Goal: Book appointment/travel/reservation

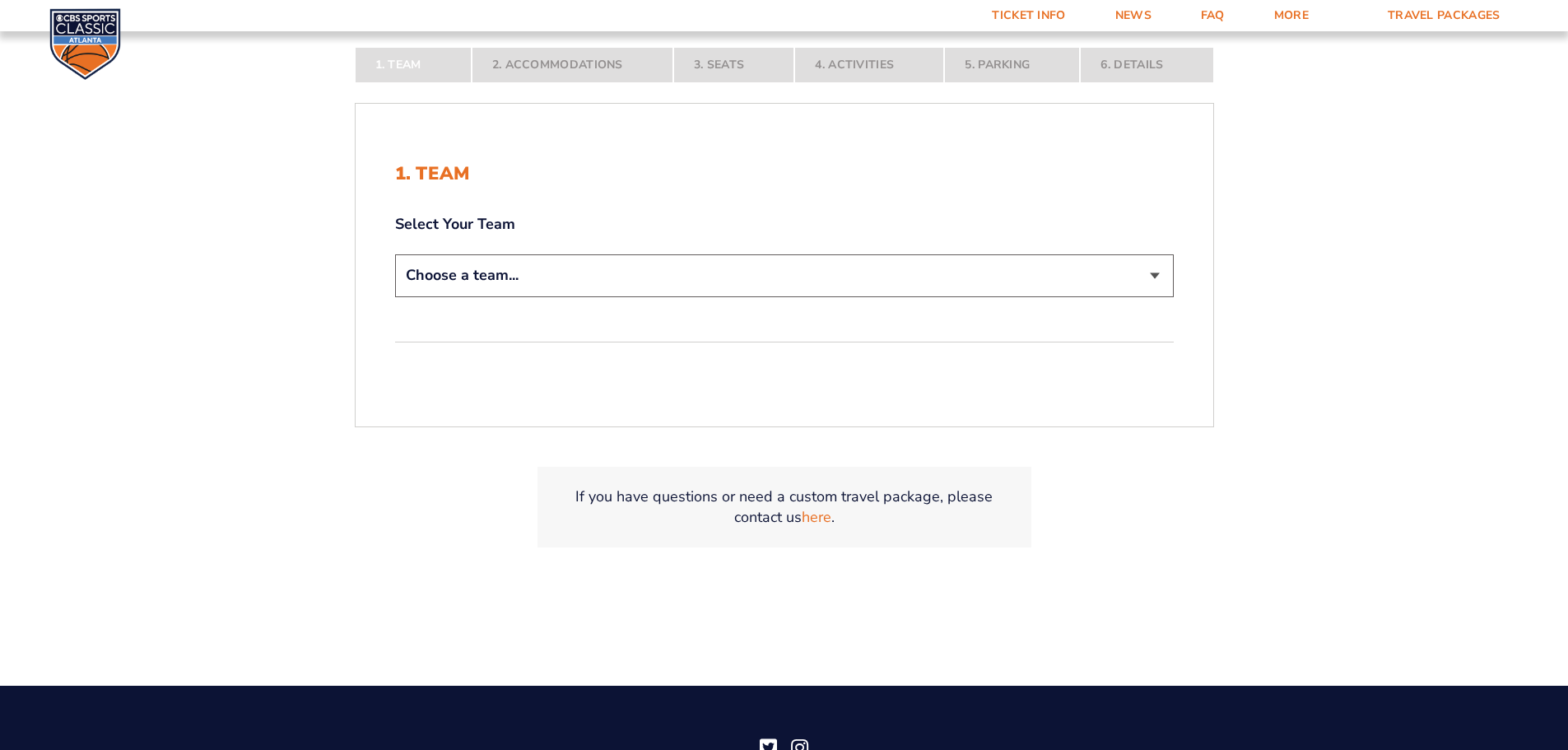
scroll to position [412, 0]
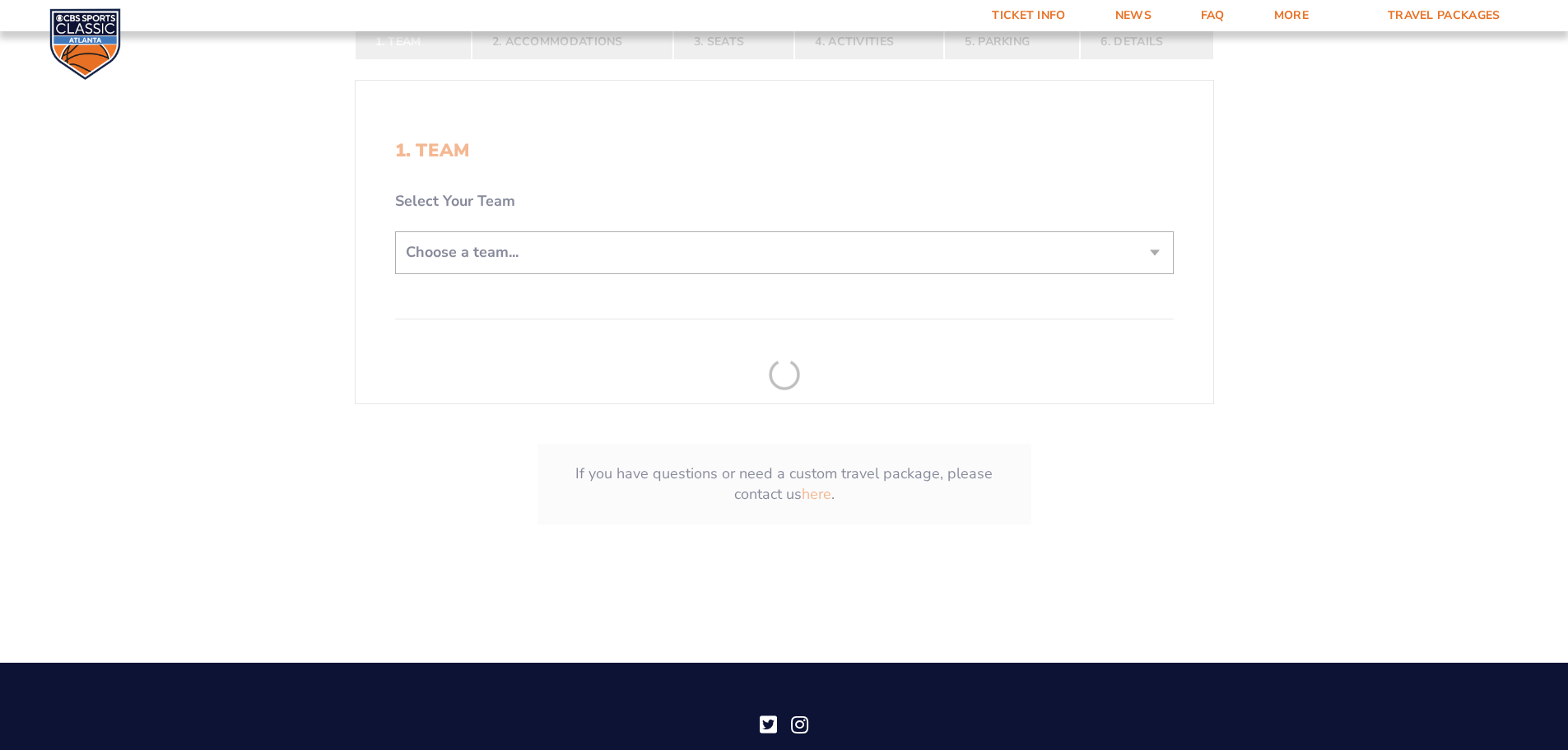
click at [514, 254] on form "[US_STATE] [US_STATE] Travel Package [US_STATE][GEOGRAPHIC_DATA] [US_STATE] Sta…" at bounding box center [784, 96] width 1568 height 1015
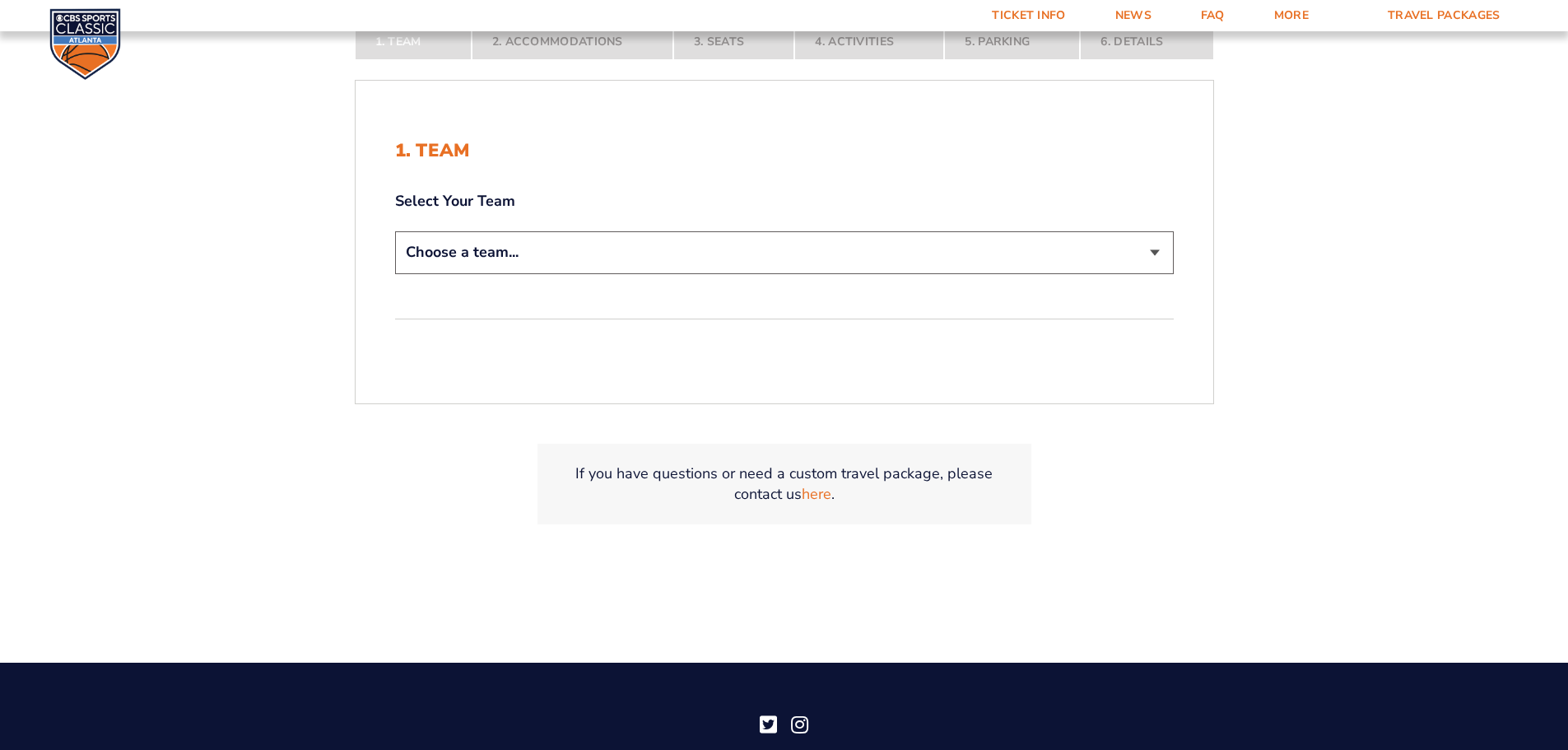
click at [514, 254] on select "Choose a team... [US_STATE] Wildcats [US_STATE] State Buckeyes [US_STATE] Tar H…" at bounding box center [784, 252] width 778 height 42
select select "12756"
click at [395, 231] on select "Choose a team... [US_STATE] Wildcats [US_STATE] State Buckeyes [US_STATE] Tar H…" at bounding box center [784, 252] width 778 height 42
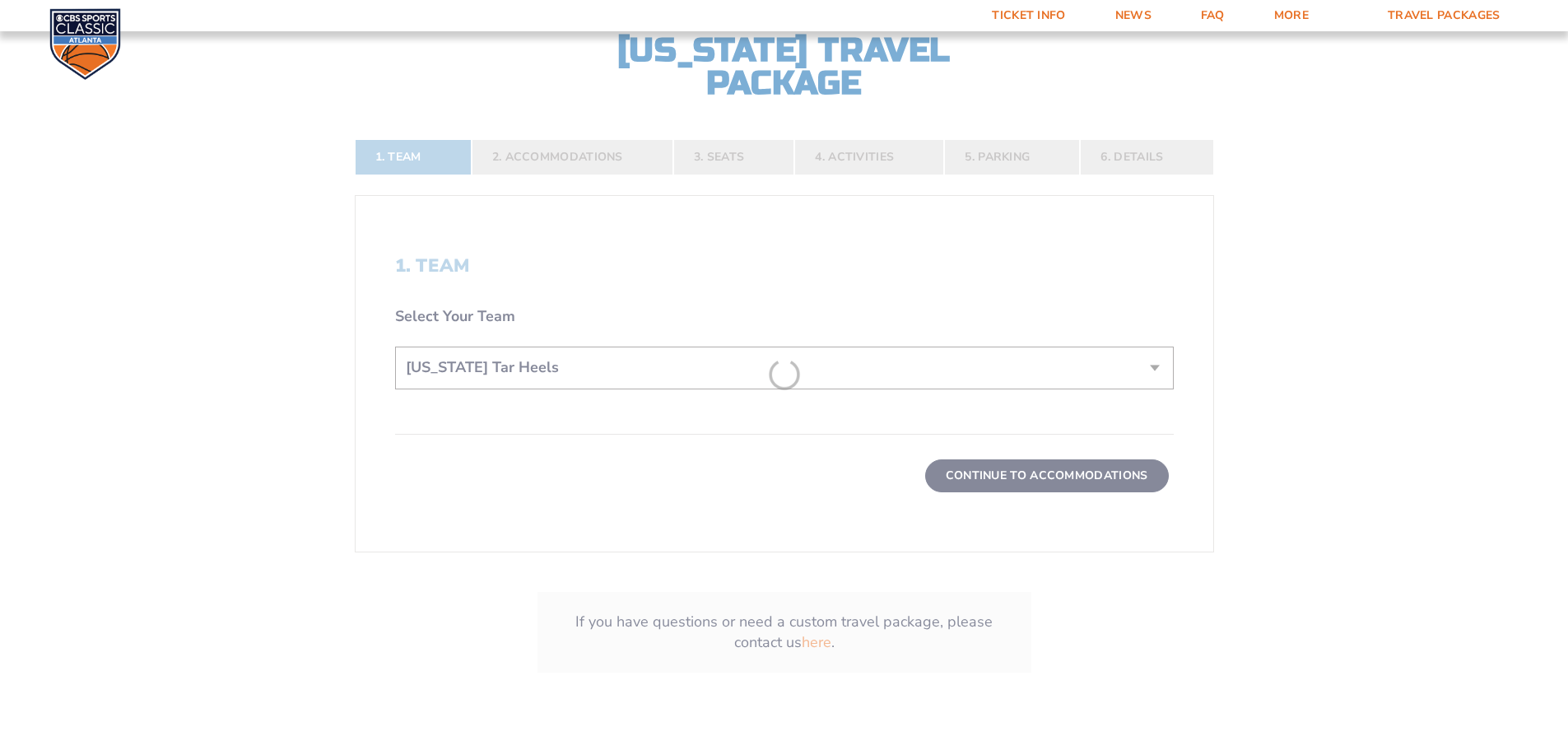
scroll to position [527, 0]
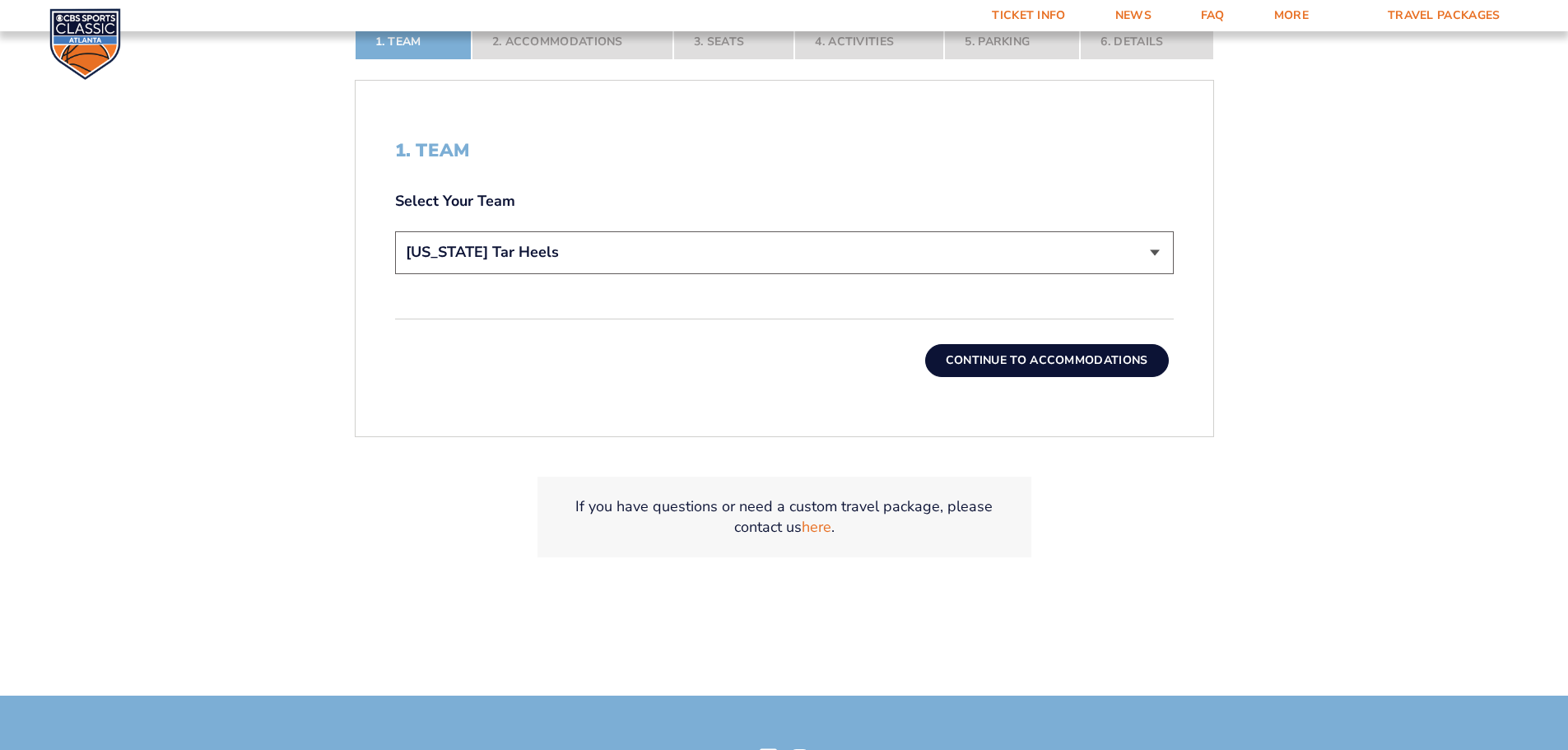
click at [1019, 363] on button "Continue To Accommodations" at bounding box center [1047, 361] width 244 height 33
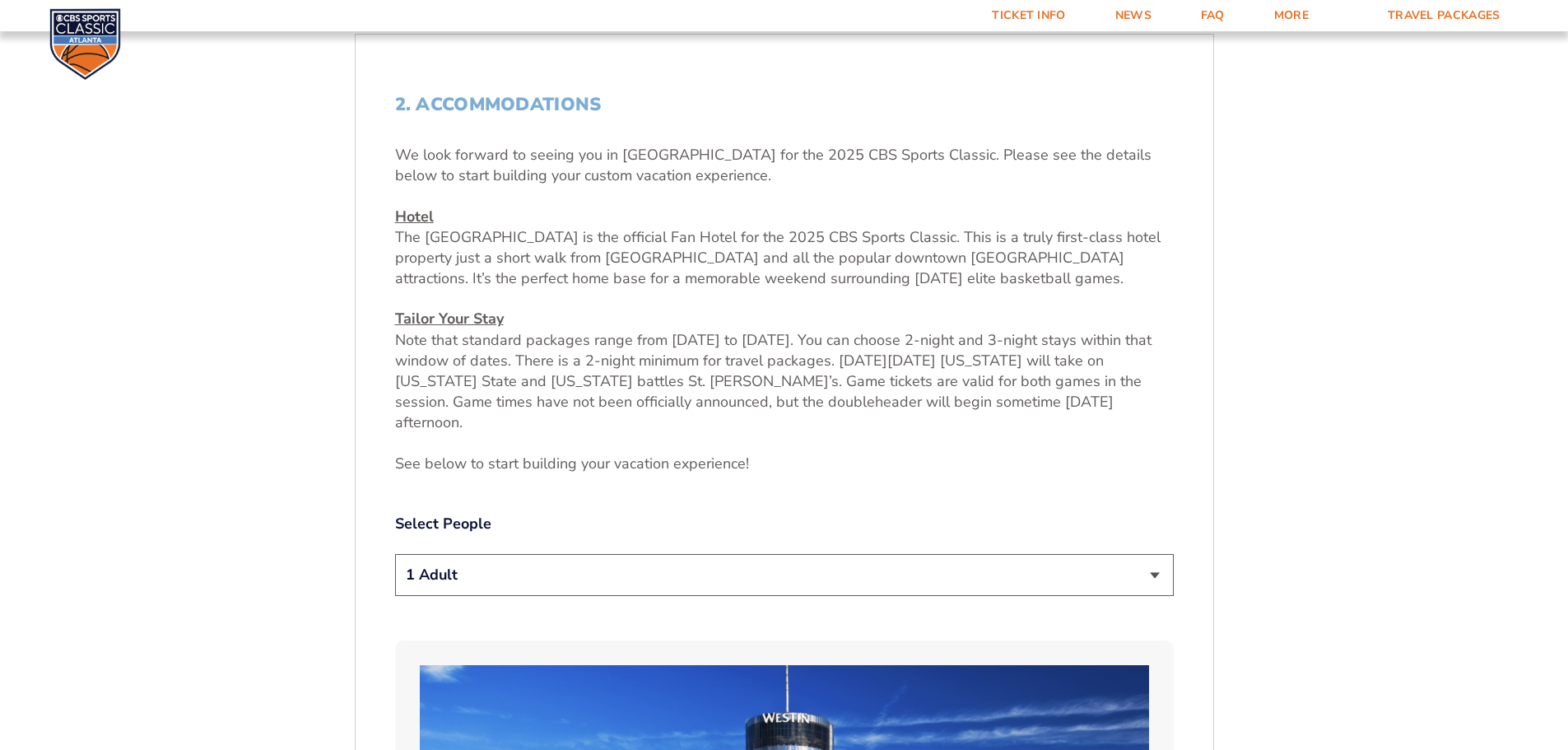
scroll to position [602, 0]
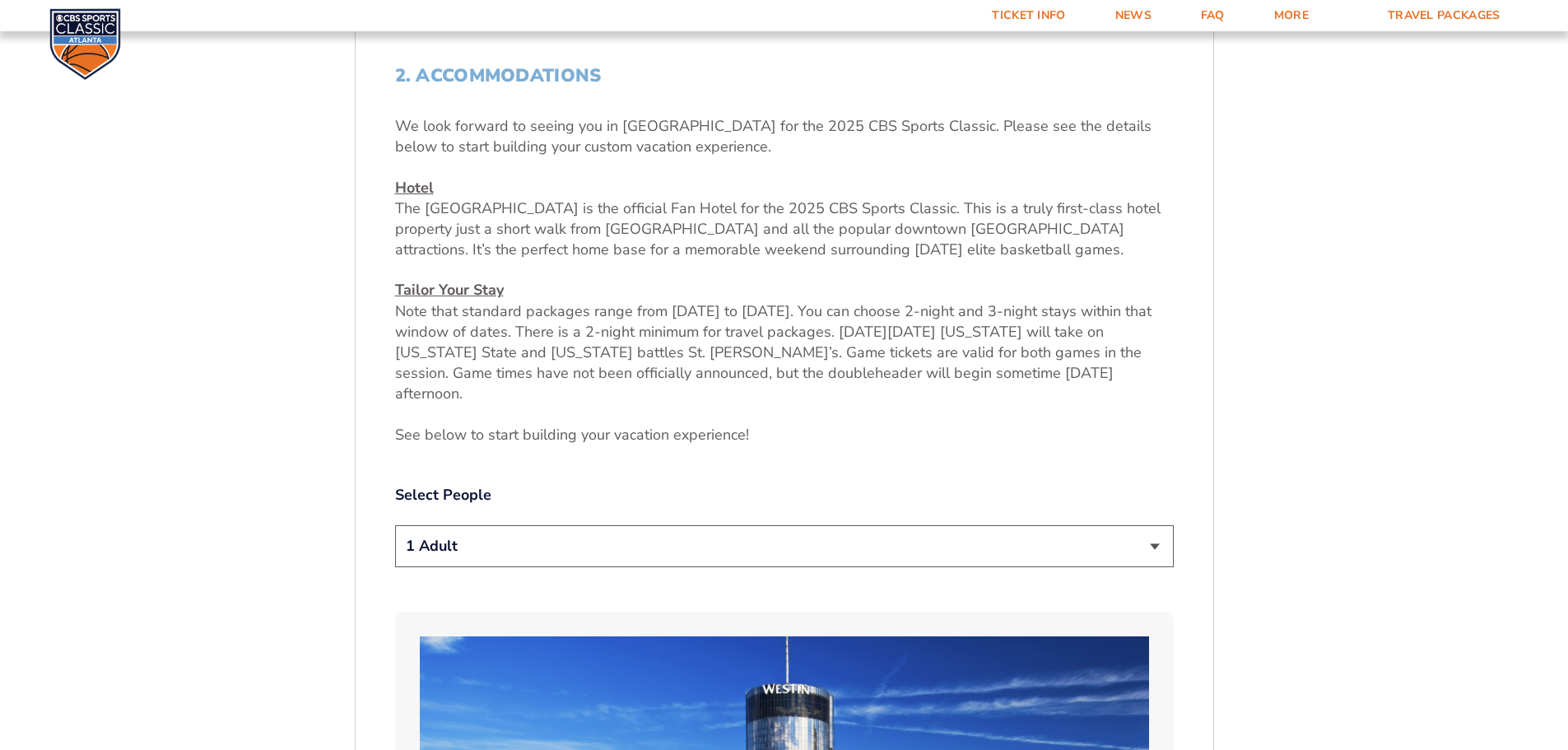
click at [534, 526] on select "1 Adult 2 Adults 3 Adults 4 Adults 2 Adults + 1 Child 2 Adults + 2 Children 2 A…" at bounding box center [784, 546] width 778 height 42
click at [513, 535] on select "1 Adult 2 Adults 3 Adults 4 Adults 2 Adults + 1 Child 2 Adults + 2 Children 2 A…" at bounding box center [784, 546] width 778 height 42
select select "2 Adults"
click at [395, 526] on select "1 Adult 2 Adults 3 Adults 4 Adults 2 Adults + 1 Child 2 Adults + 2 Children 2 A…" at bounding box center [784, 546] width 778 height 42
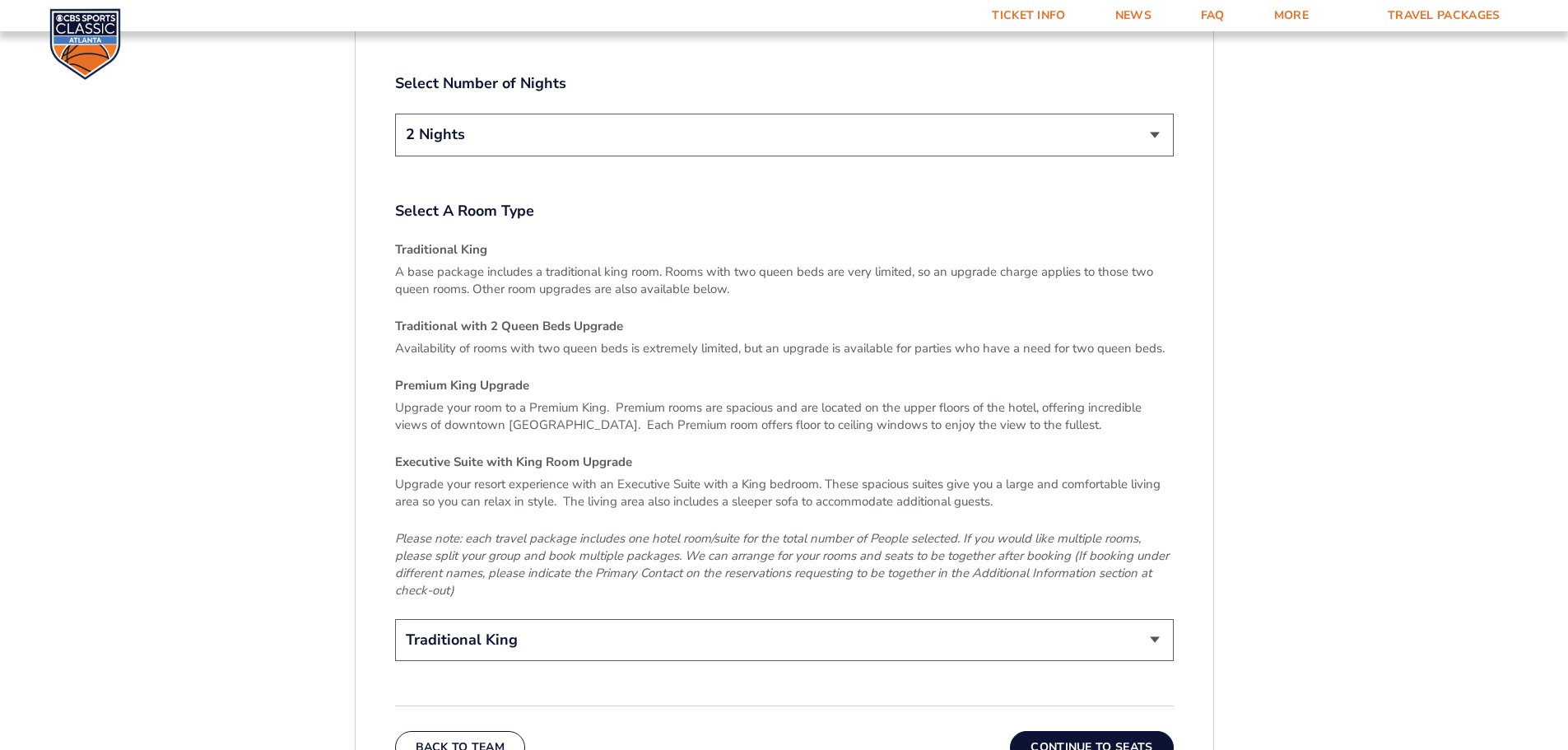
scroll to position [2085, 0]
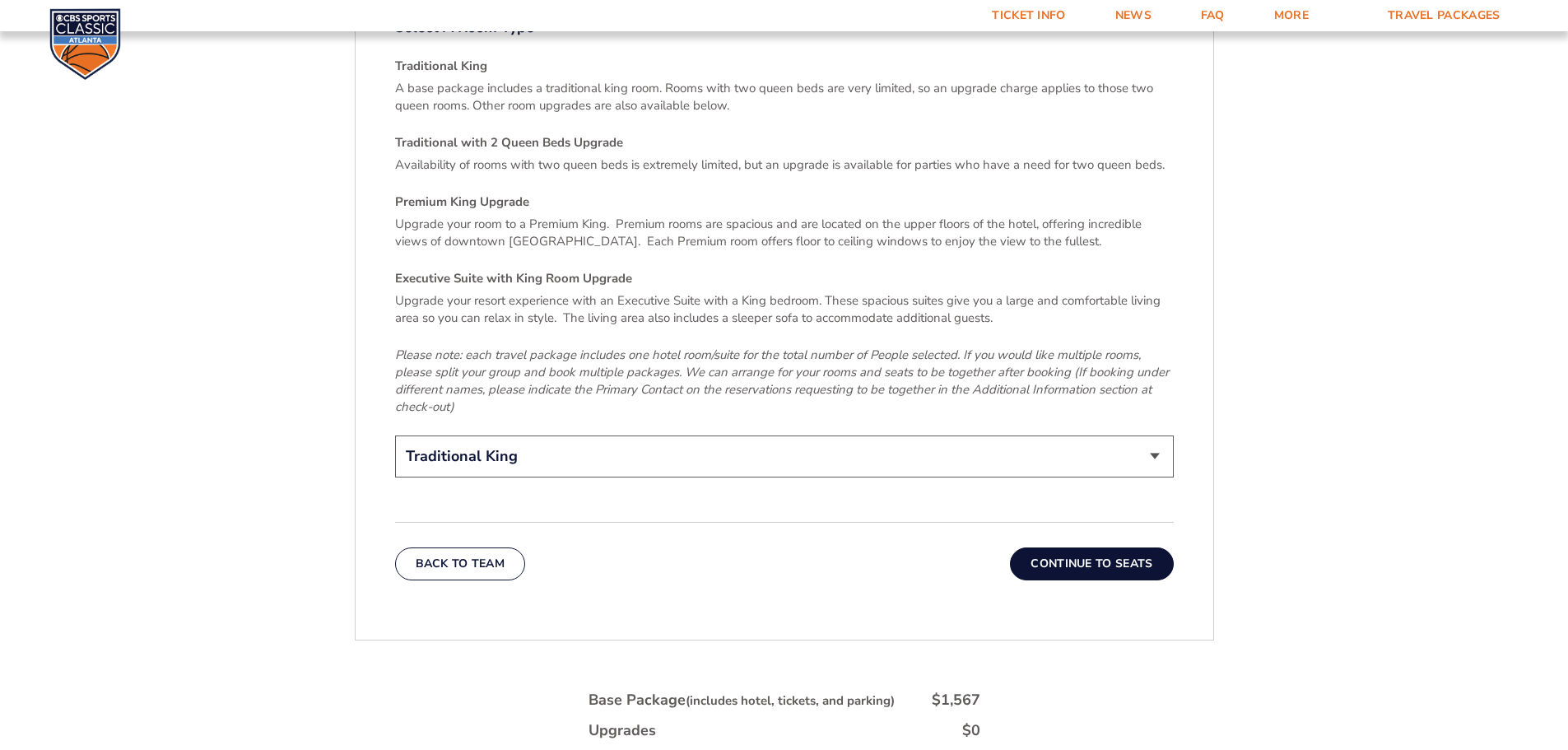
click at [1101, 547] on button "Continue To Seats" at bounding box center [1091, 564] width 163 height 33
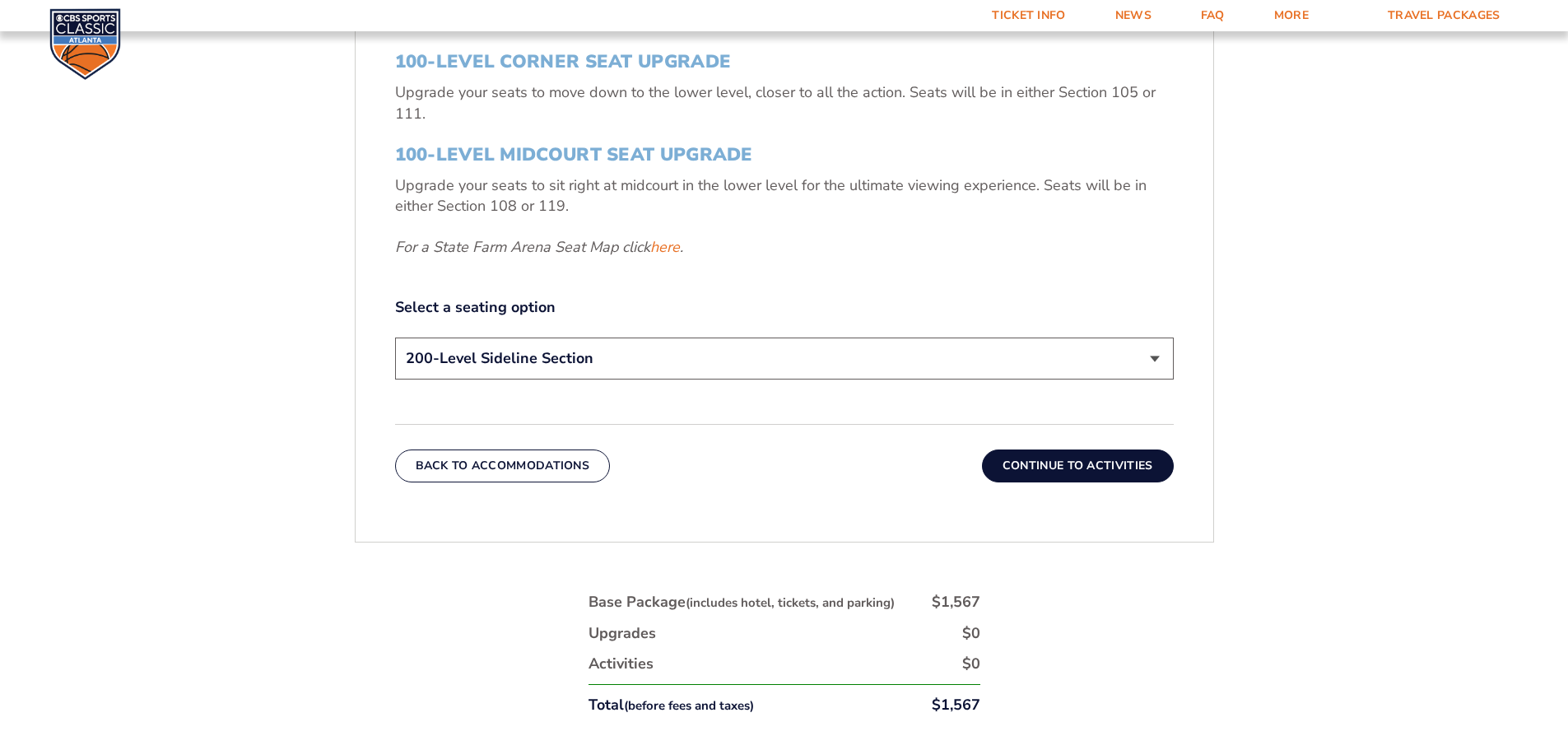
scroll to position [519, 0]
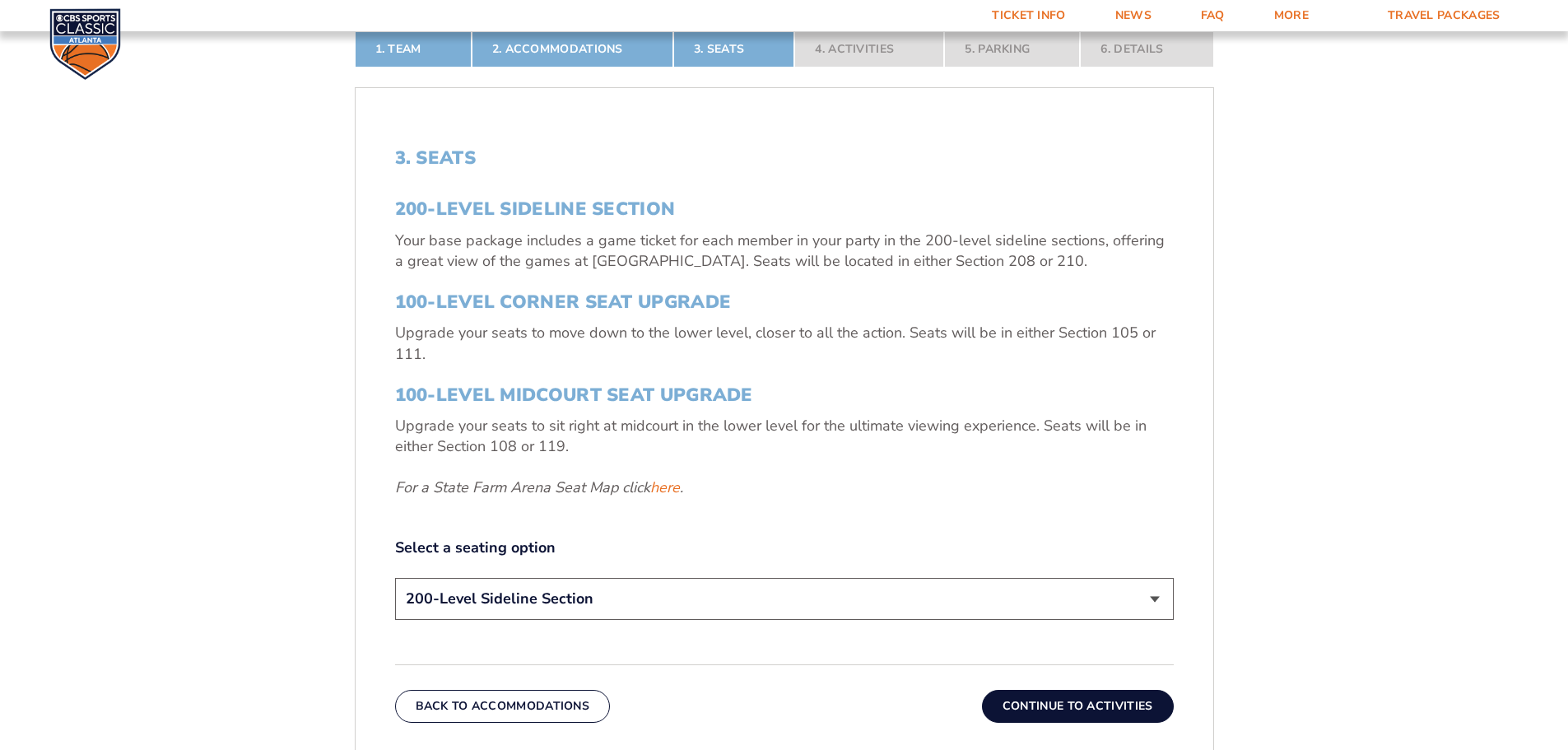
click at [624, 596] on select "200-Level Sideline Section 100-Level Corner Seat Upgrade (+$120 per person) 100…" at bounding box center [784, 599] width 778 height 42
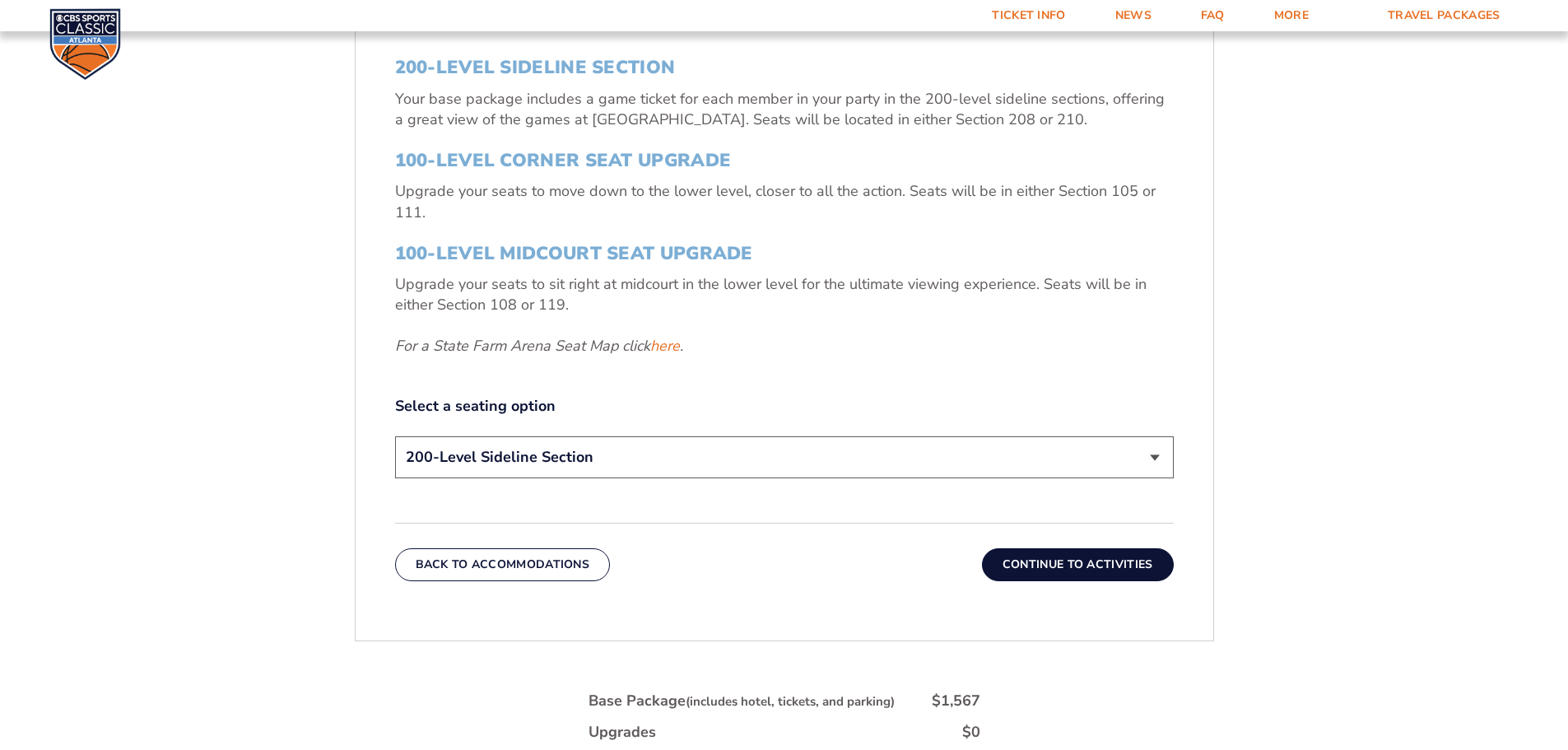
scroll to position [685, 0]
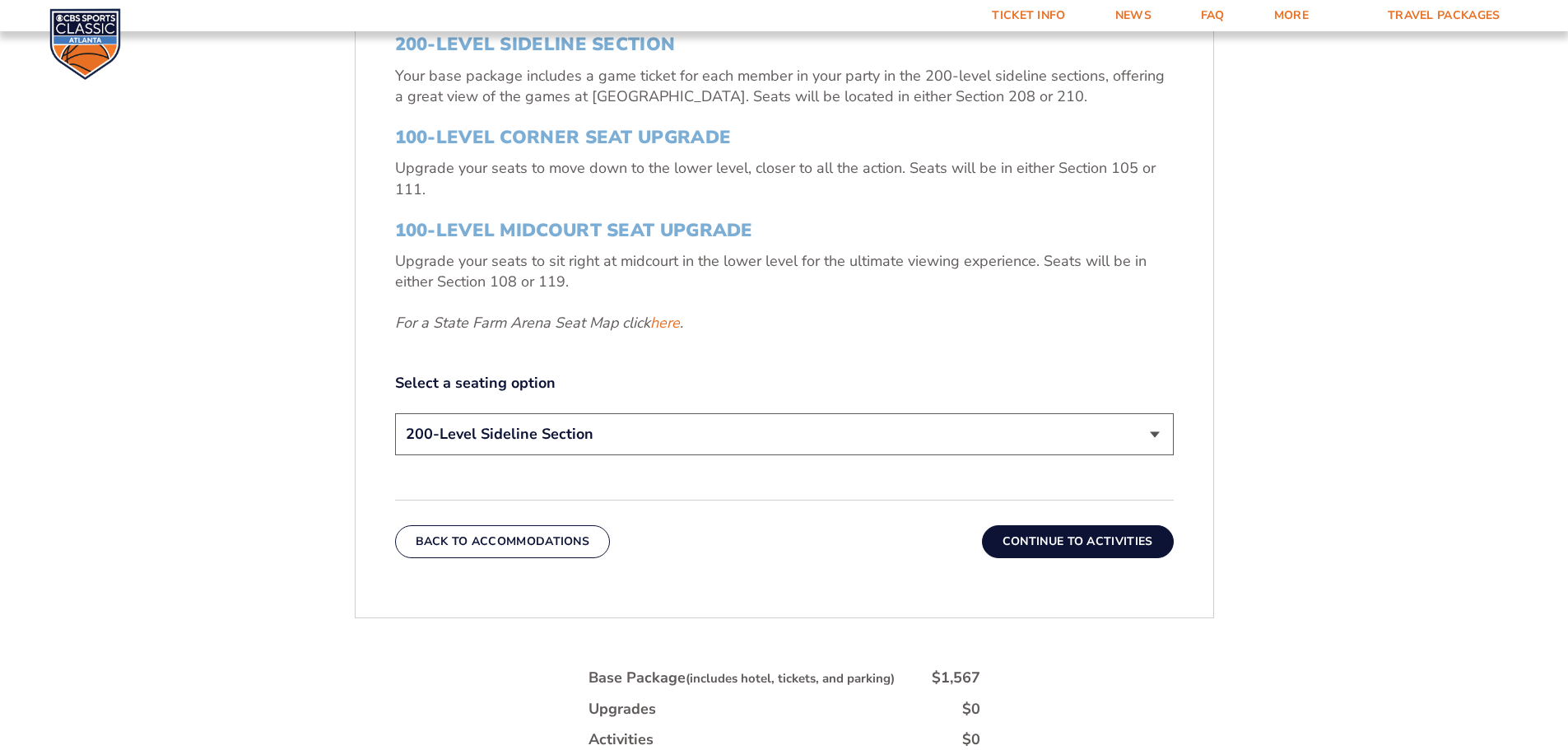
click at [688, 432] on select "200-Level Sideline Section 100-Level Corner Seat Upgrade (+$120 per person) 100…" at bounding box center [784, 434] width 778 height 42
click at [702, 372] on div "3. Seats 200-Level Sideline Section Your base package includes a game ticket fo…" at bounding box center [784, 221] width 778 height 478
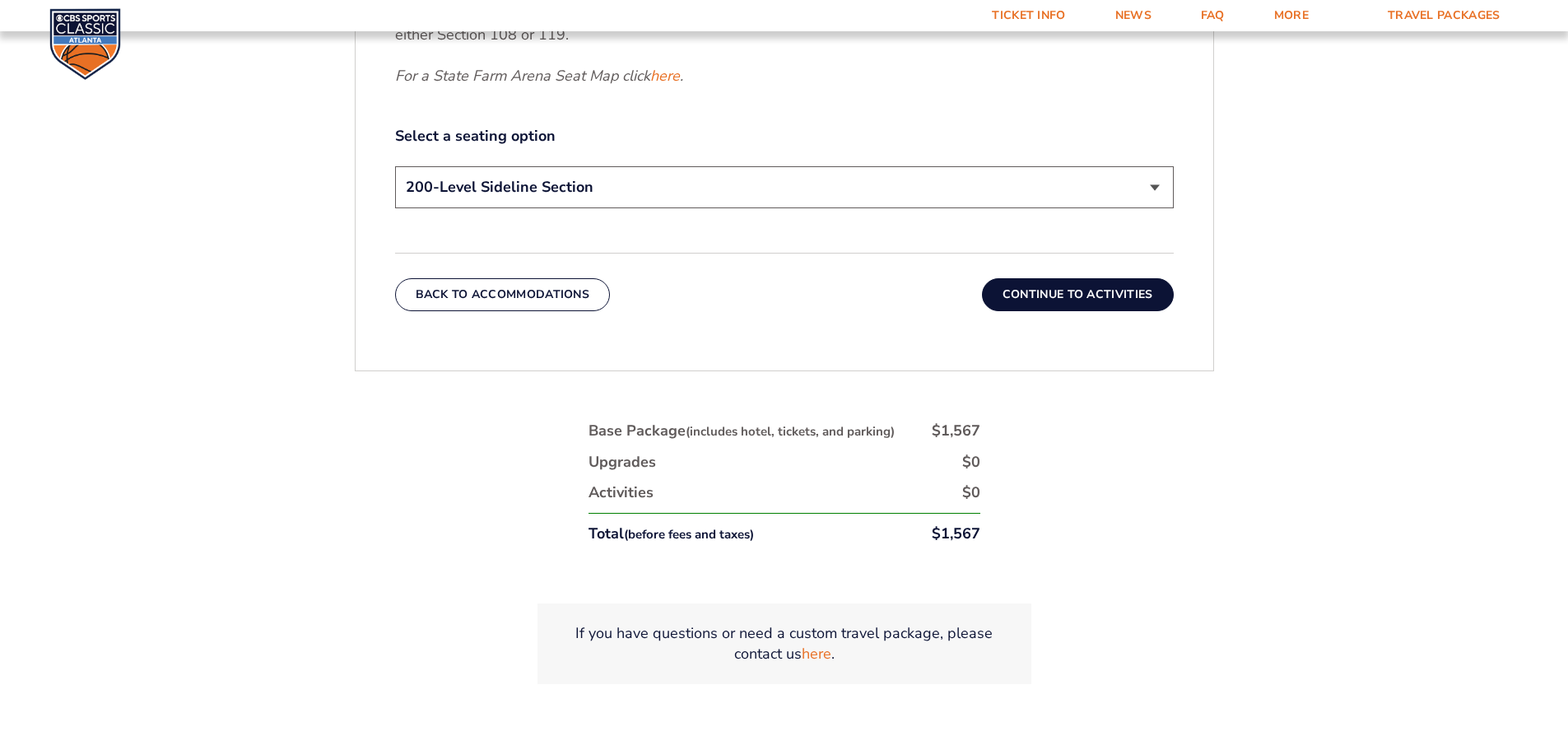
click at [1100, 290] on button "Continue To Activities" at bounding box center [1078, 295] width 192 height 33
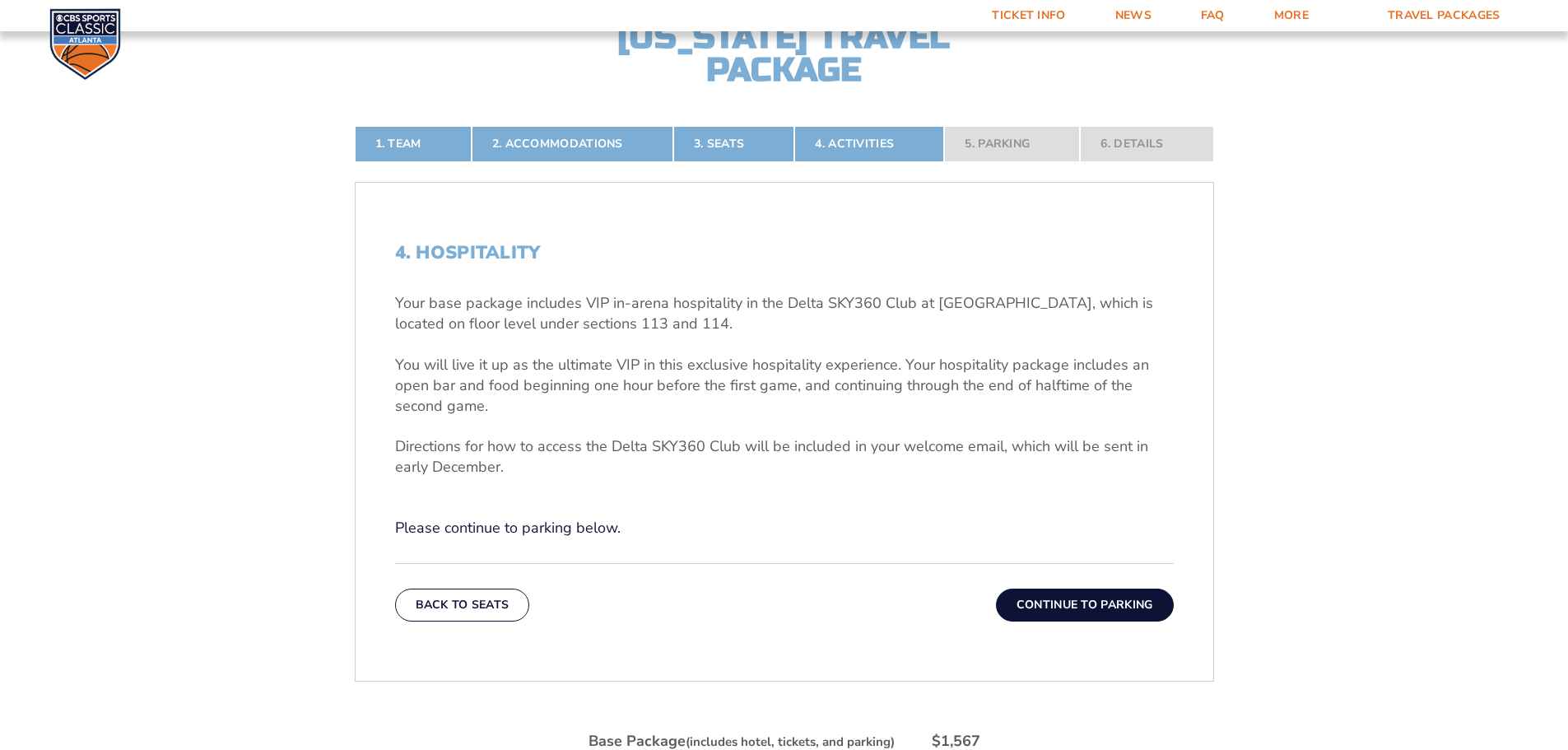
scroll to position [602, 0]
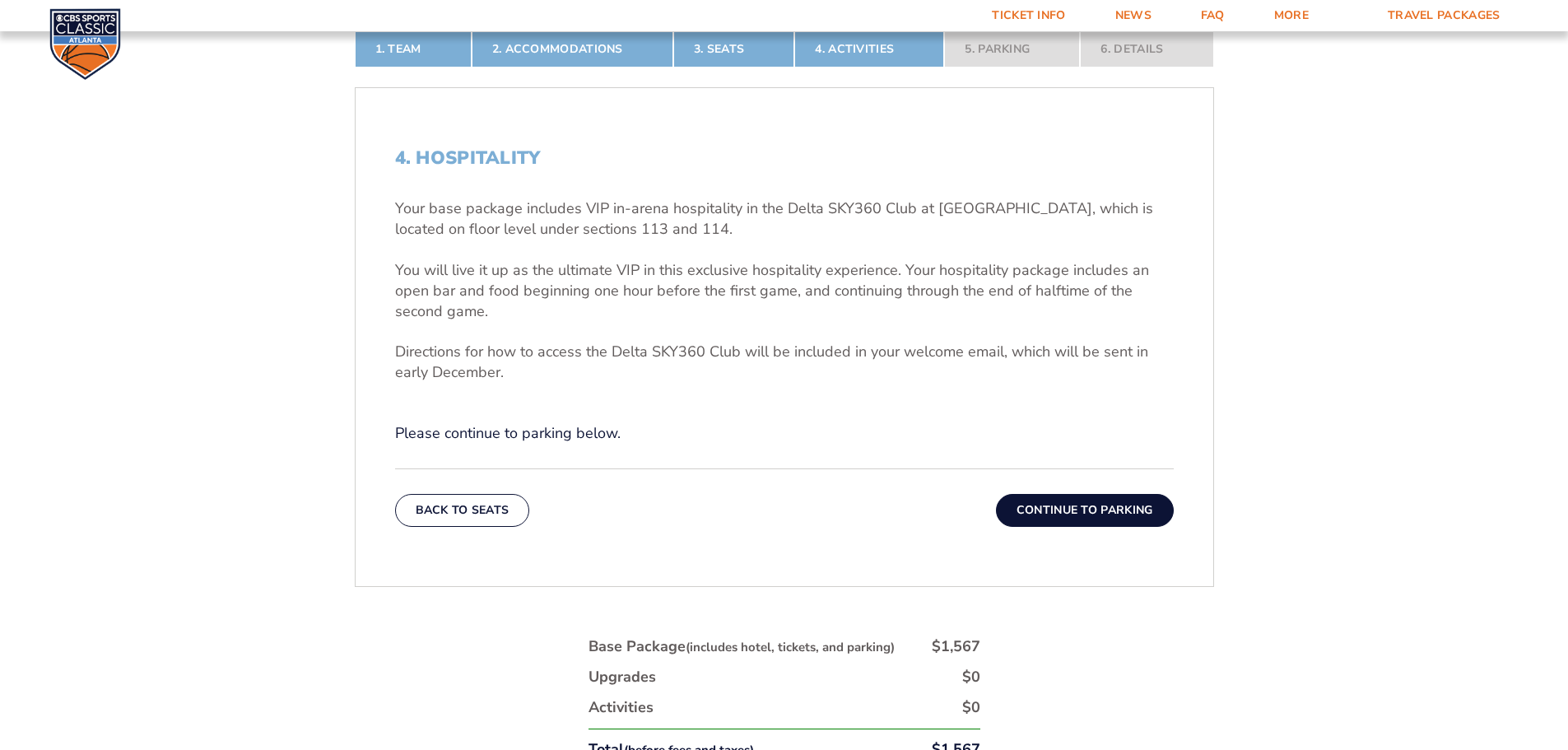
click at [1100, 503] on button "Continue To Parking" at bounding box center [1084, 511] width 177 height 33
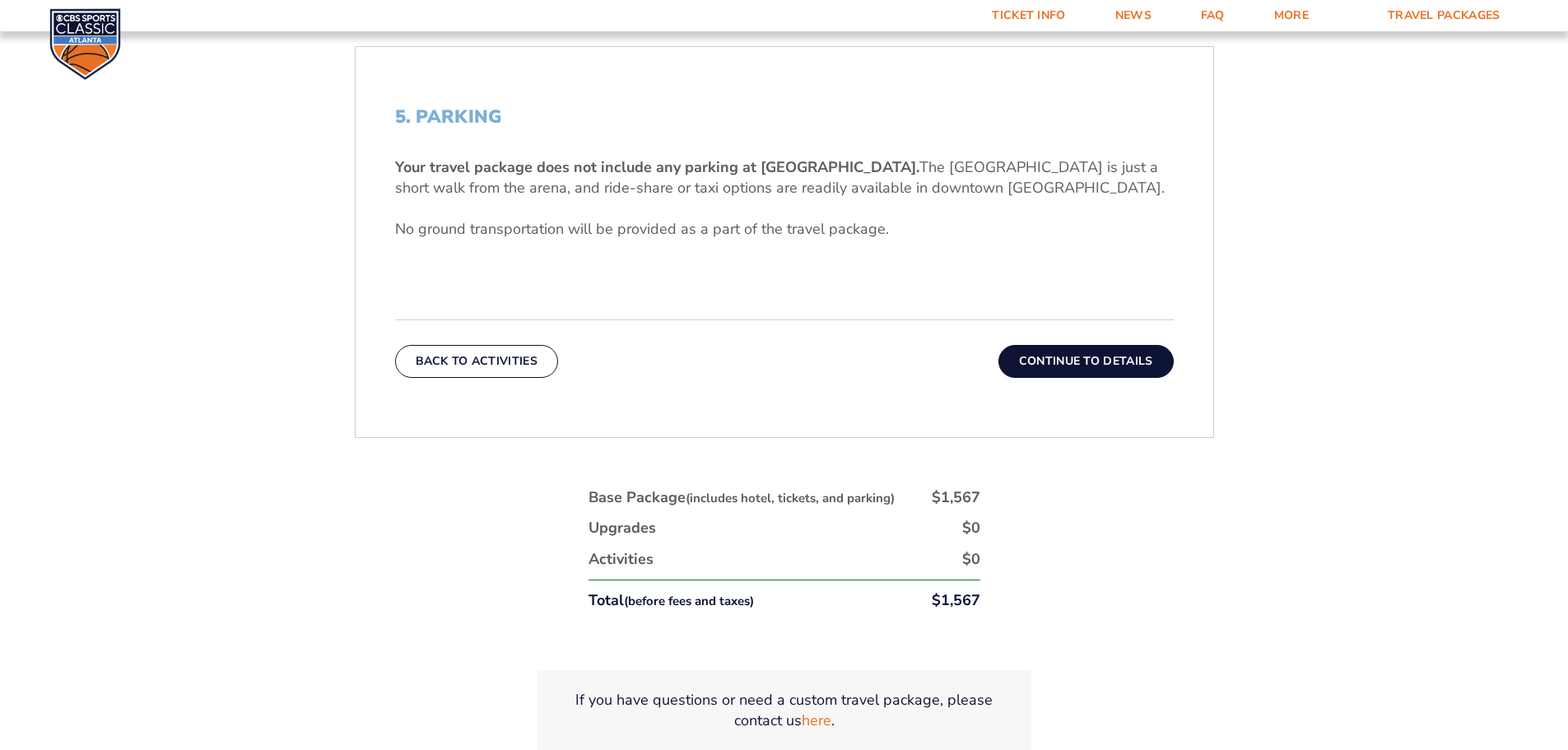
scroll to position [519, 0]
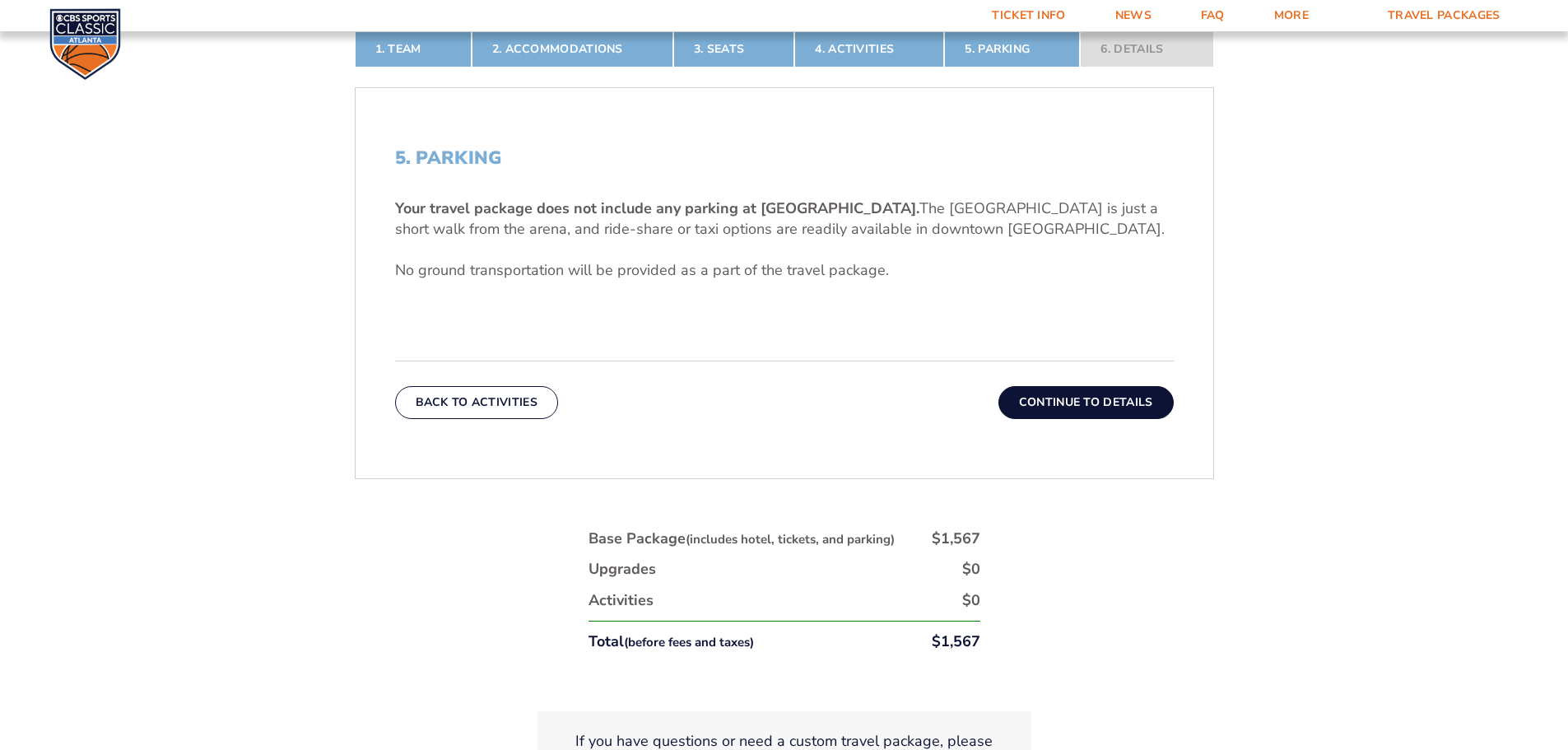
click at [1055, 426] on div "5. Parking Your travel package does not include any parking at [GEOGRAPHIC_DATA…" at bounding box center [784, 283] width 857 height 351
click at [1071, 405] on button "Continue To Details" at bounding box center [1086, 403] width 176 height 33
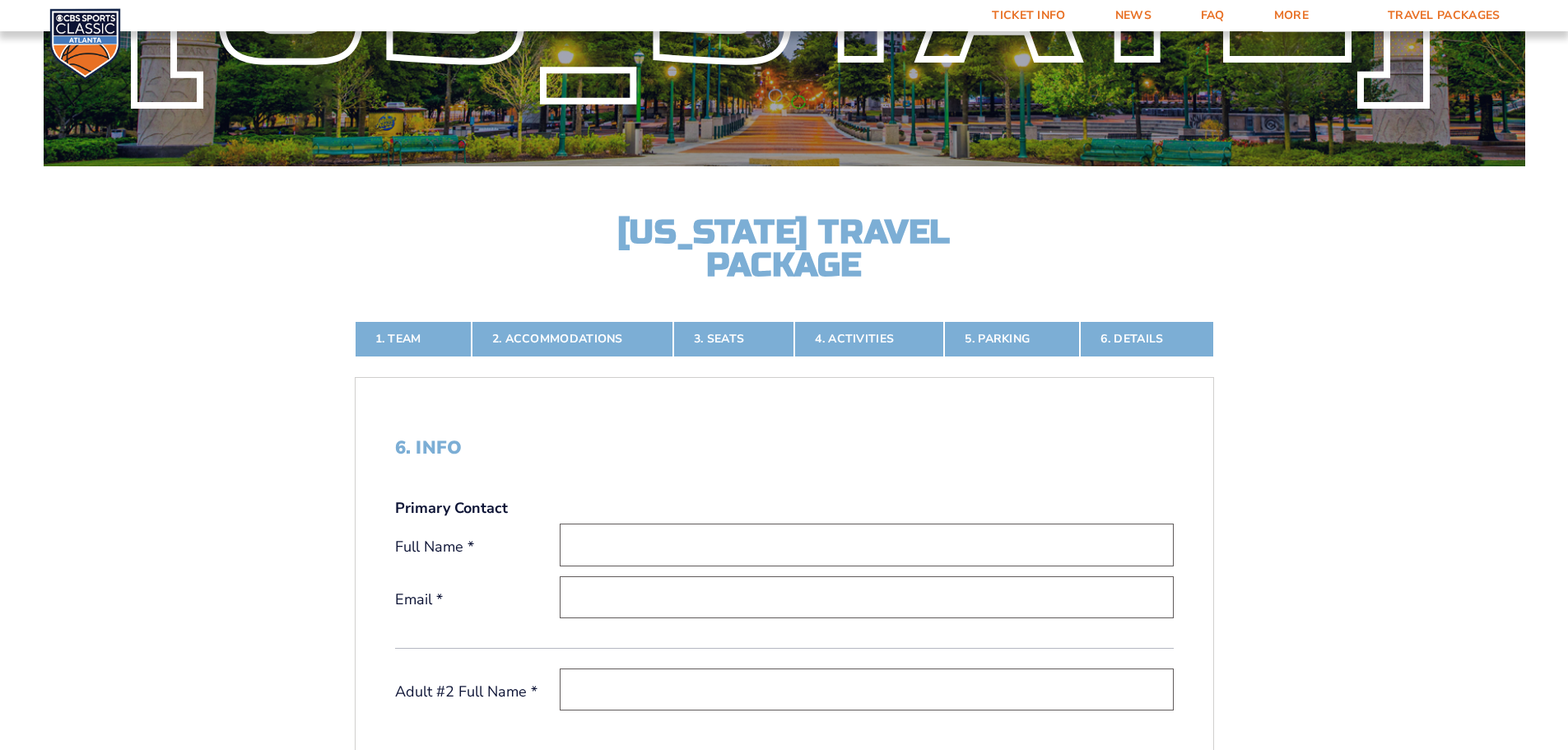
scroll to position [48, 0]
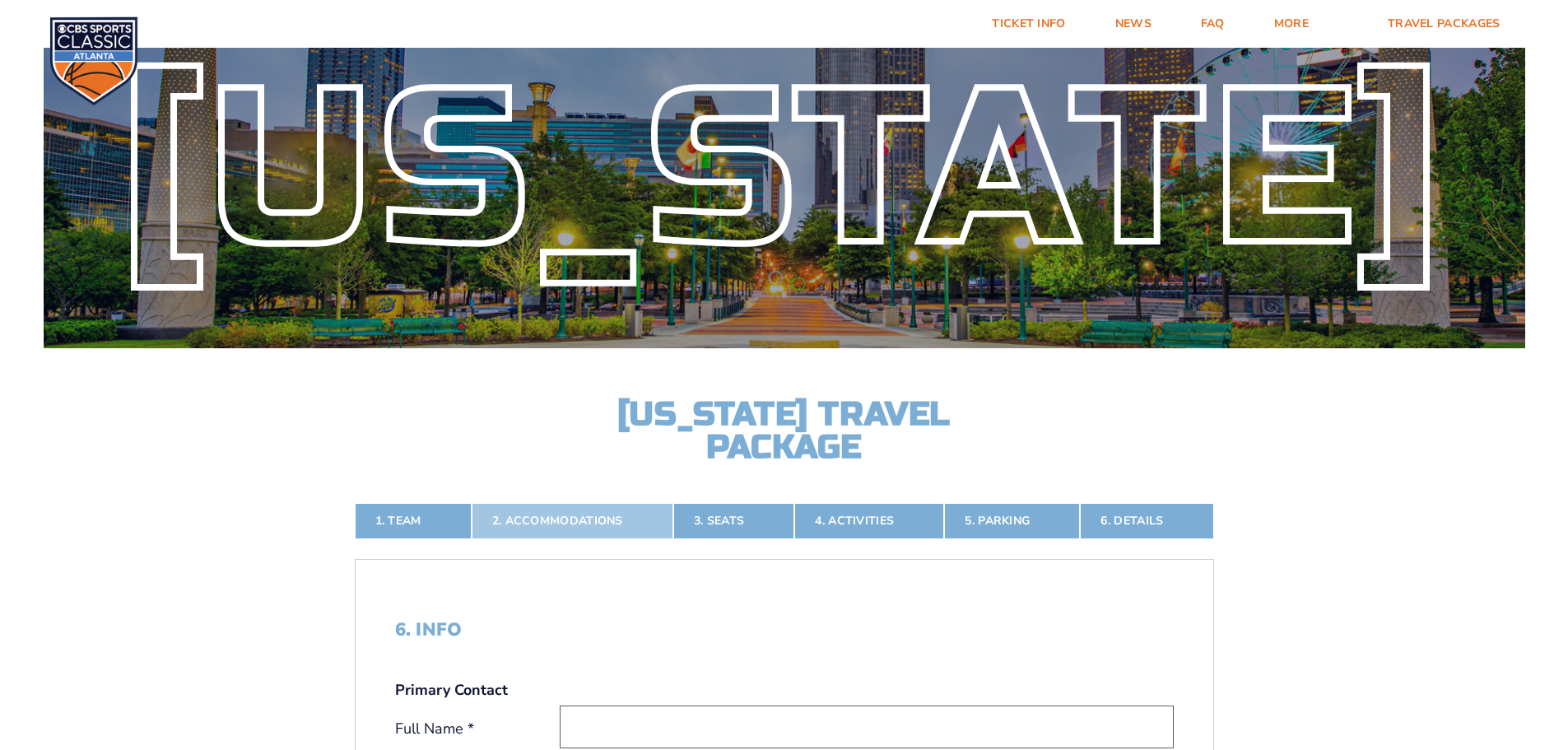
click at [582, 512] on link "2. Accommodations" at bounding box center [572, 521] width 202 height 37
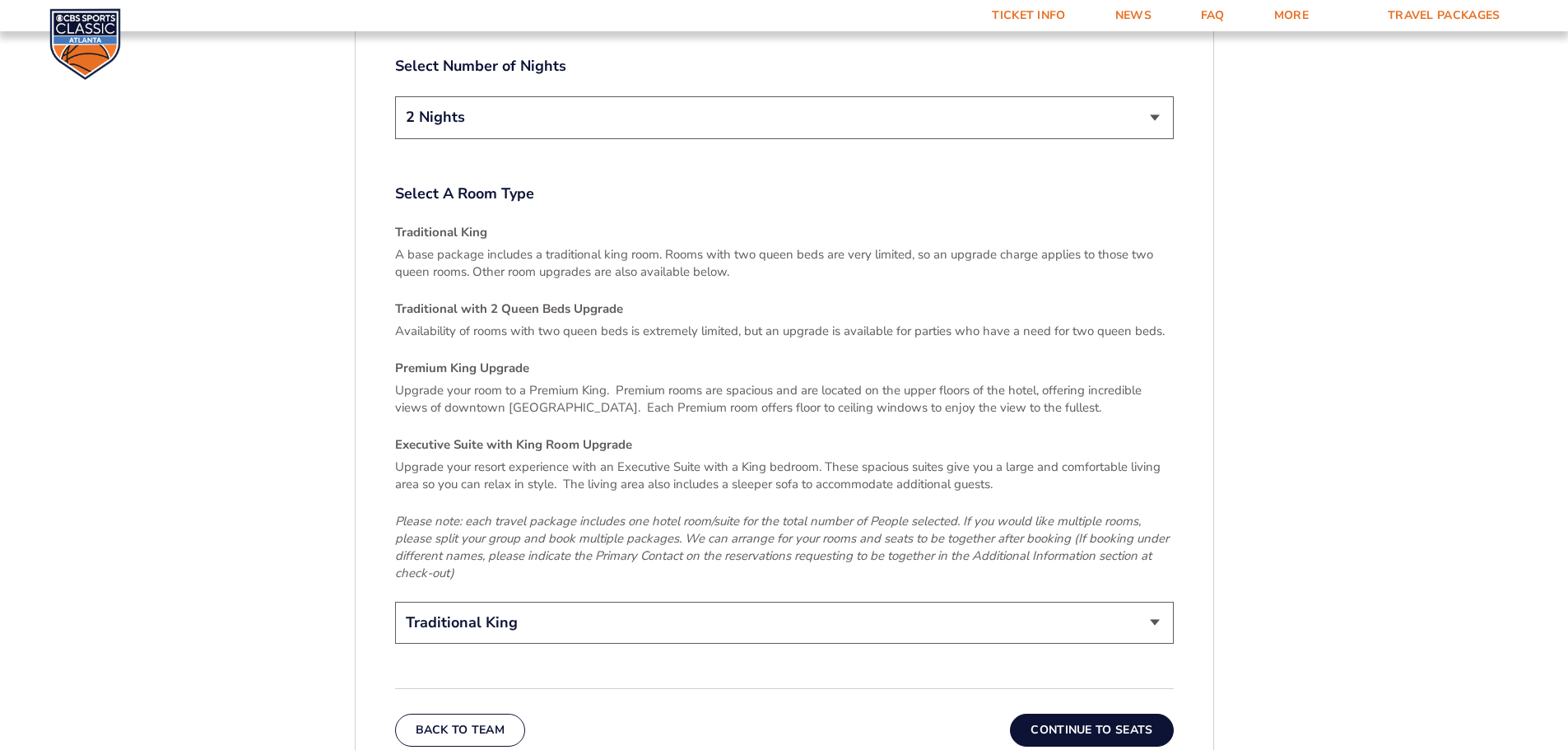
scroll to position [2332, 0]
click at [1071, 713] on button "Continue To Seats" at bounding box center [1091, 729] width 163 height 33
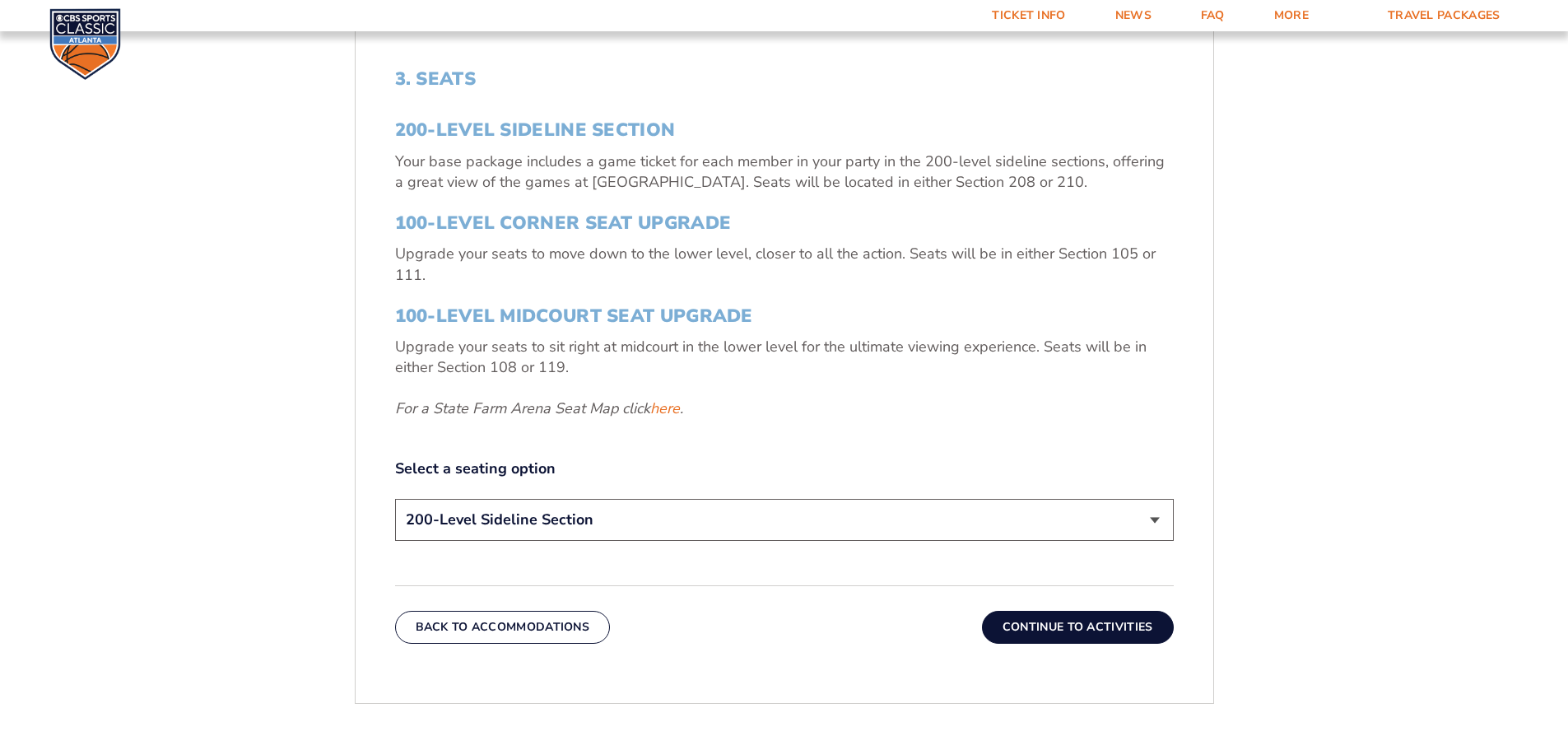
scroll to position [602, 0]
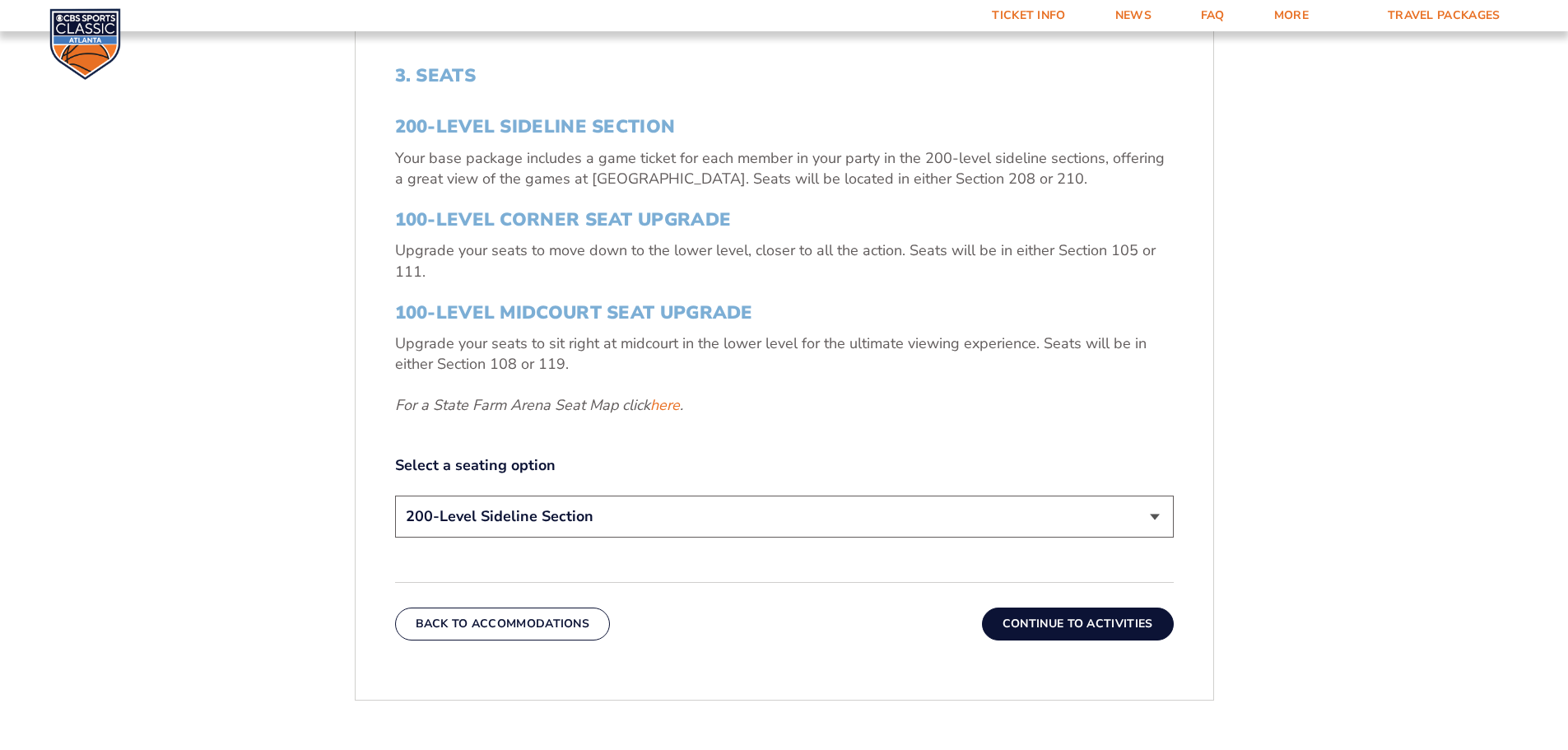
click at [832, 511] on select "200-Level Sideline Section 100-Level Corner Seat Upgrade (+$120 per person) 100…" at bounding box center [784, 517] width 778 height 42
click at [875, 422] on div "3. Seats 200-Level Sideline Section Your base package includes a game ticket fo…" at bounding box center [784, 304] width 778 height 478
click at [1077, 621] on button "Continue To Activities" at bounding box center [1078, 625] width 192 height 33
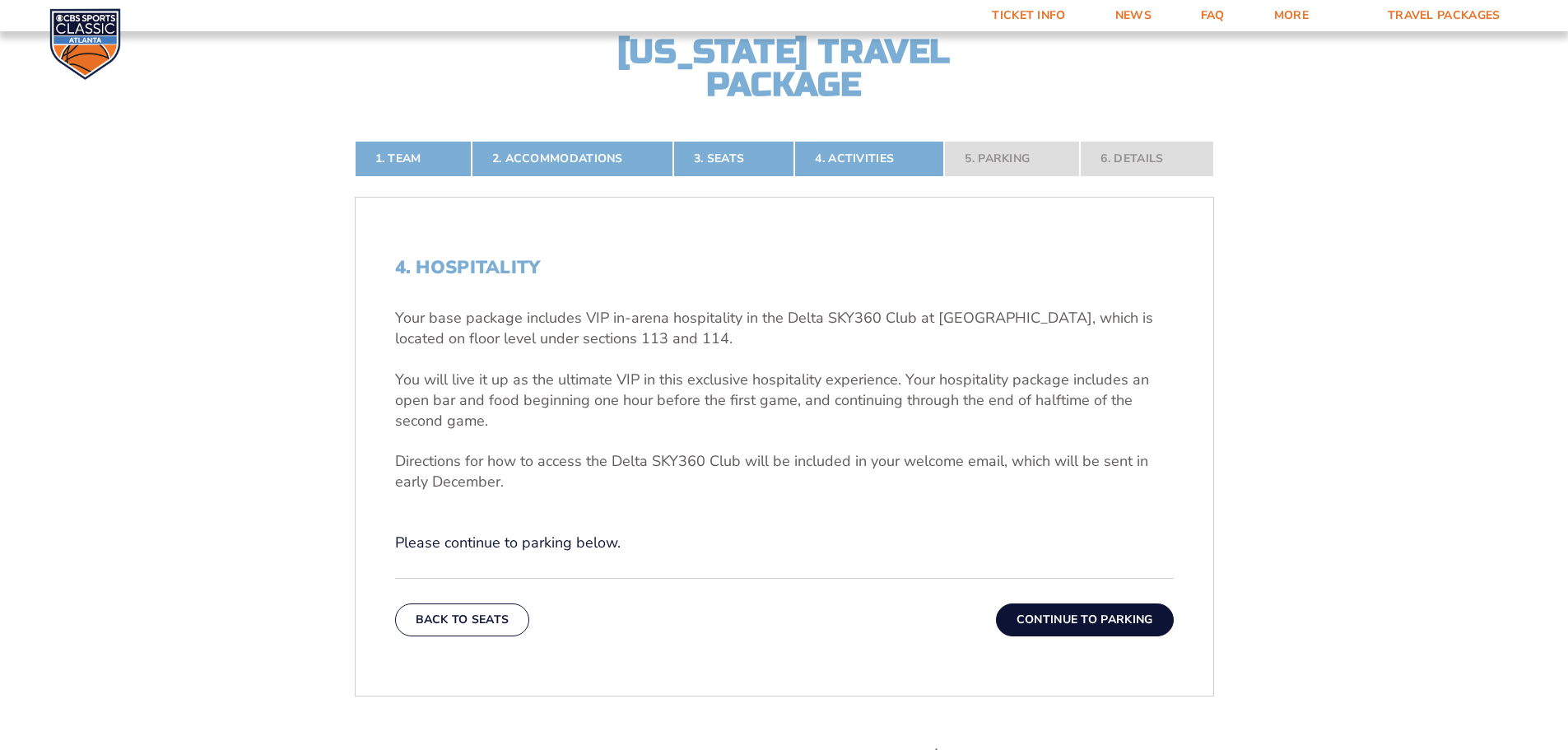
scroll to position [438, 0]
